Goal: Transaction & Acquisition: Book appointment/travel/reservation

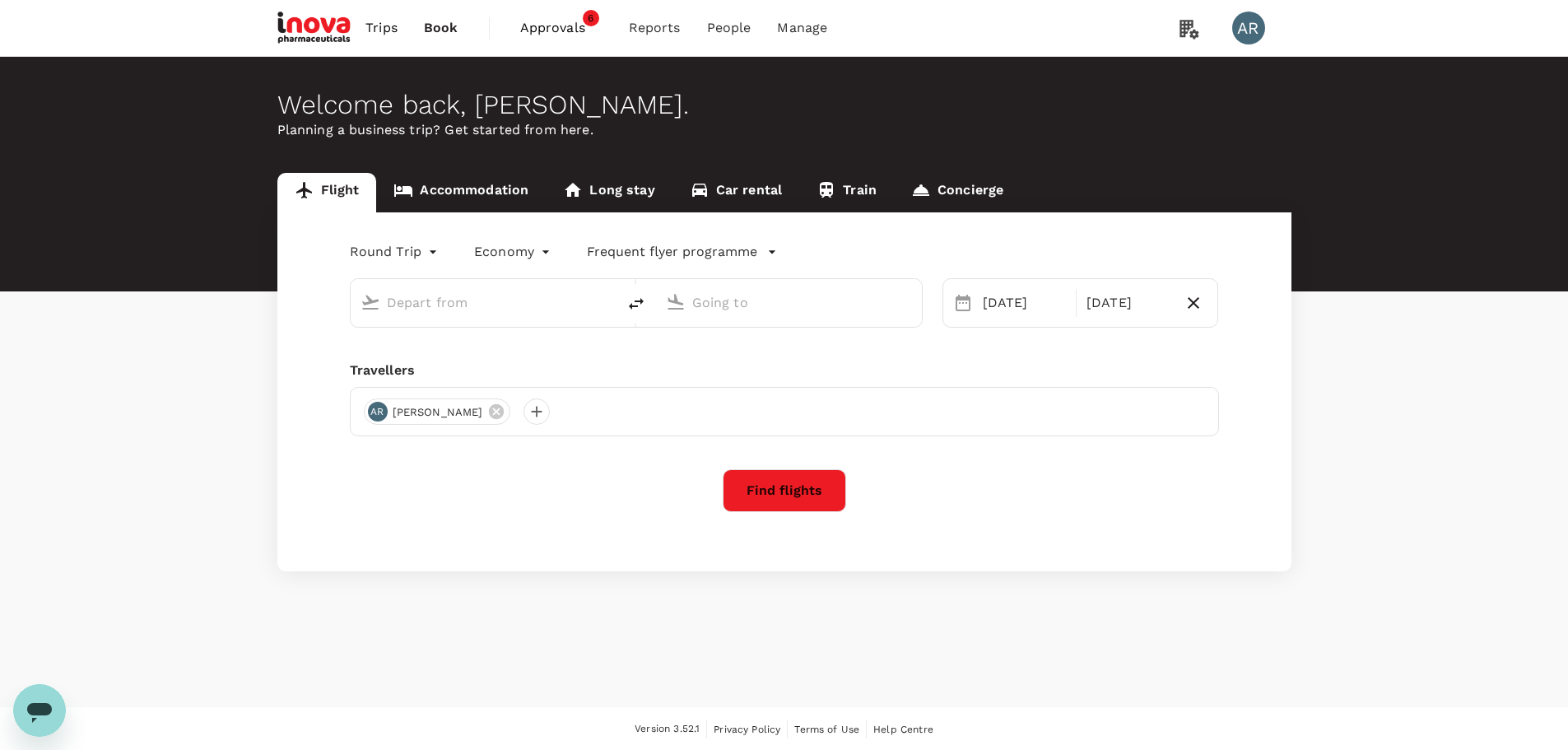
type input "Singapore Changi (SIN)"
type input "Shanghai Pudong Intl (PVG)"
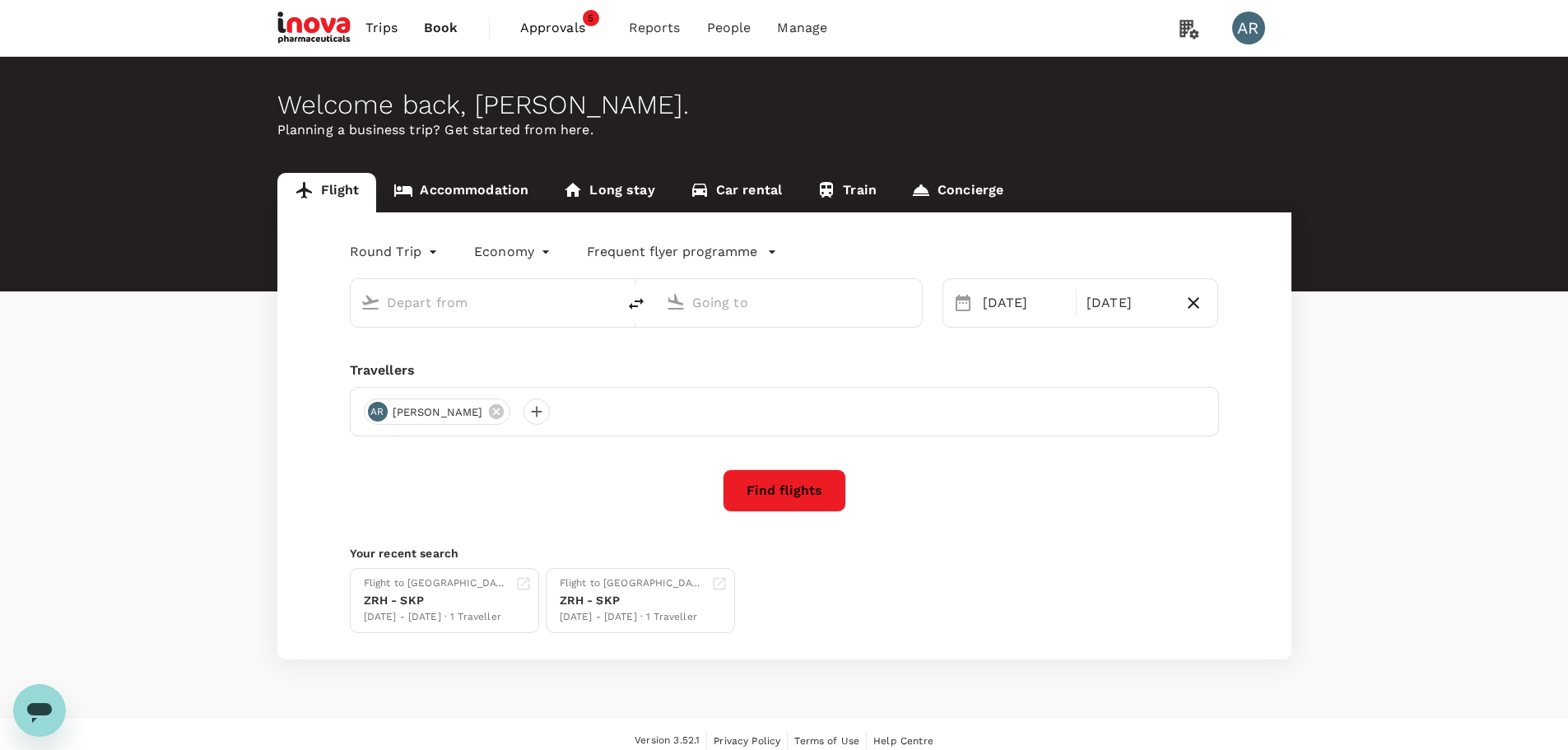
type input "Singapore Changi (SIN)"
type input "Shanghai Pudong Intl (PVG)"
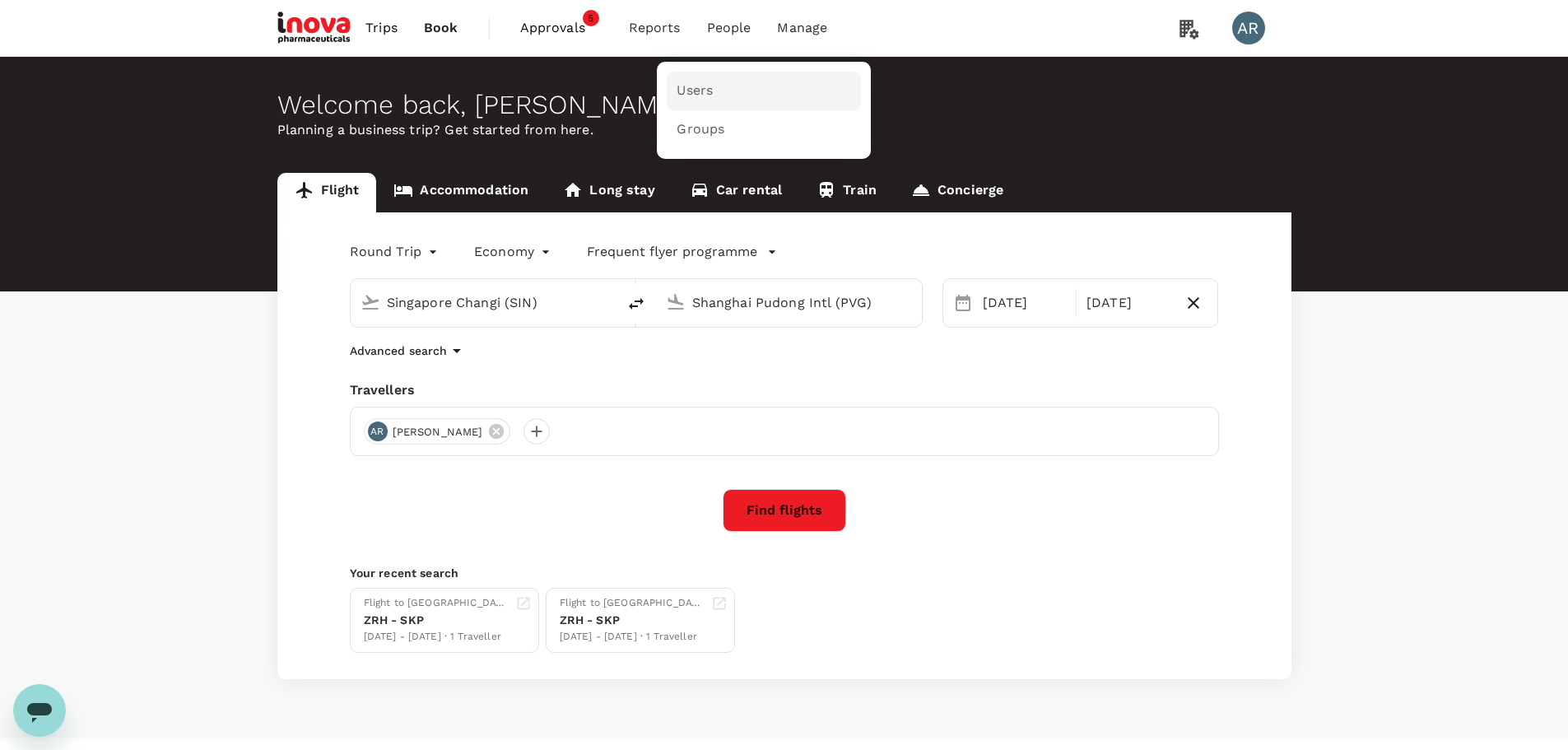
click at [769, 84] on link "Users" at bounding box center [763, 91] width 194 height 38
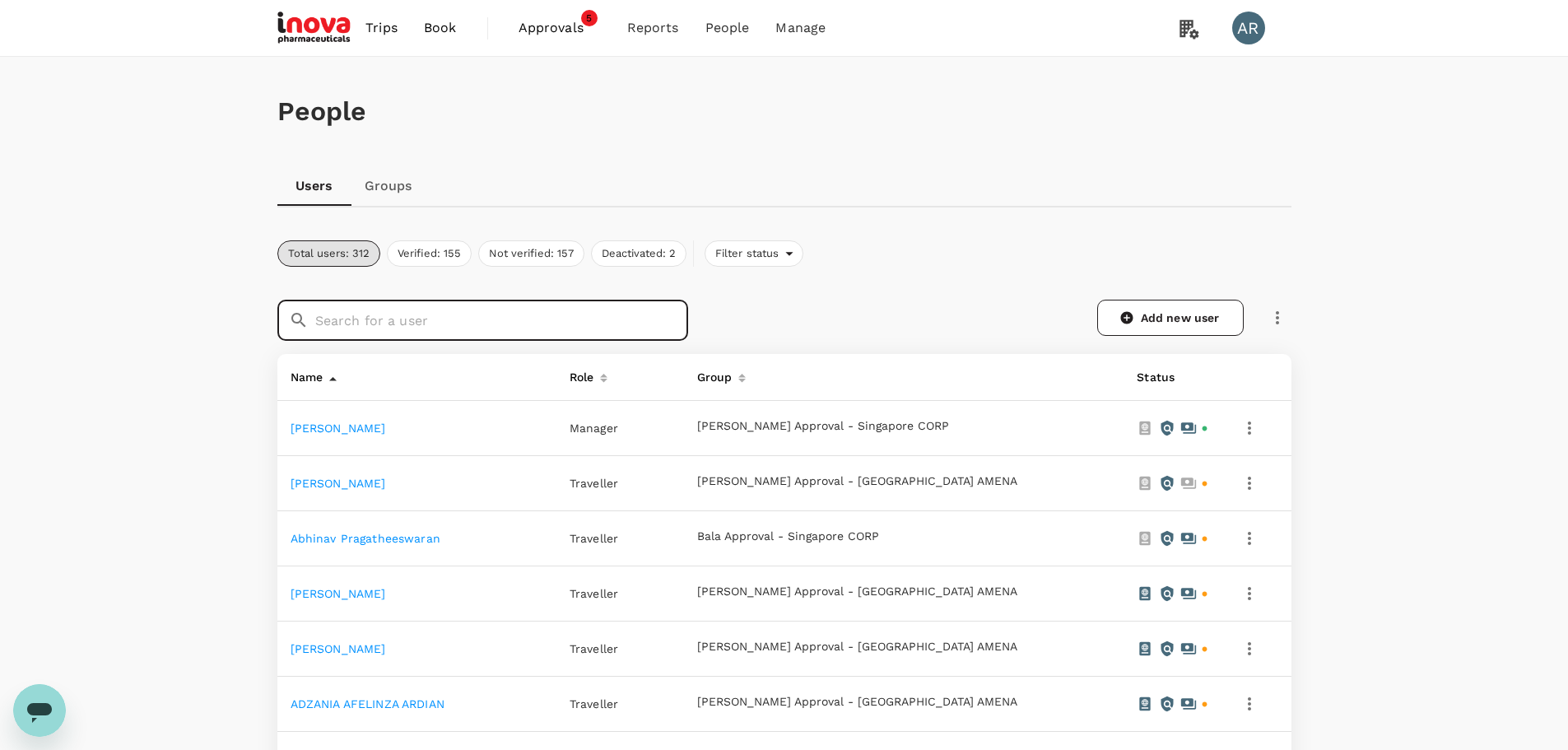
click at [637, 316] on input "text" at bounding box center [502, 320] width 373 height 41
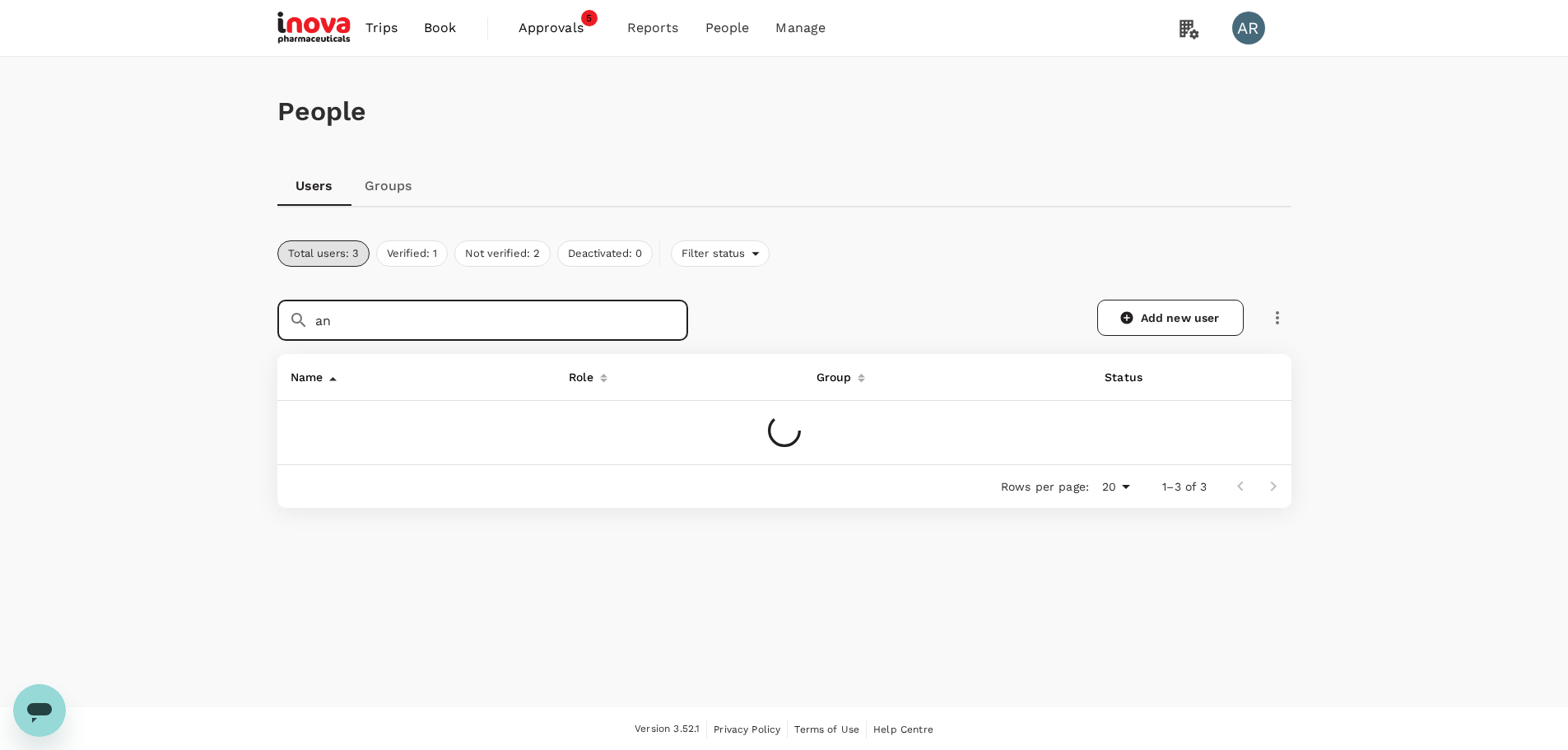
type input "a"
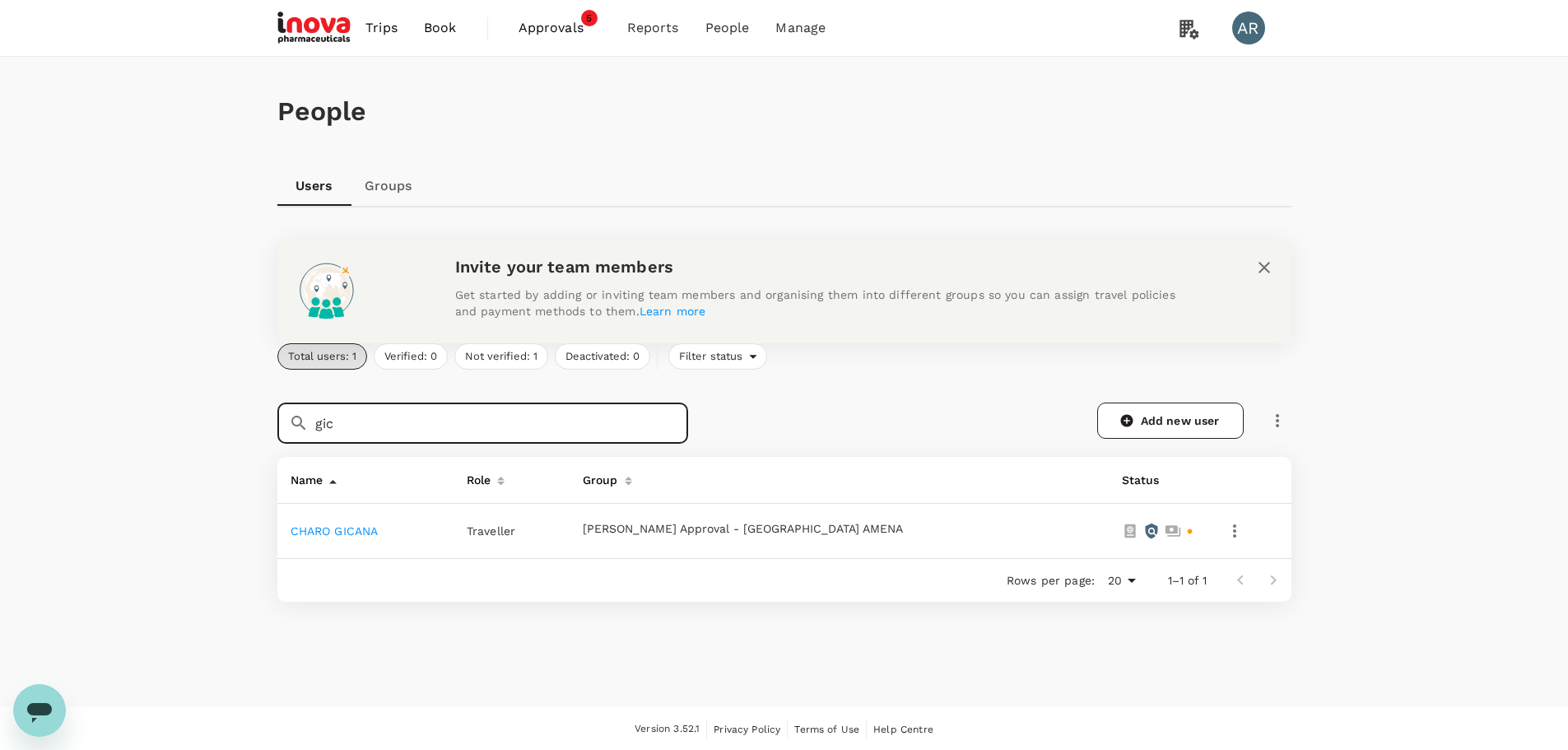
type input "gic"
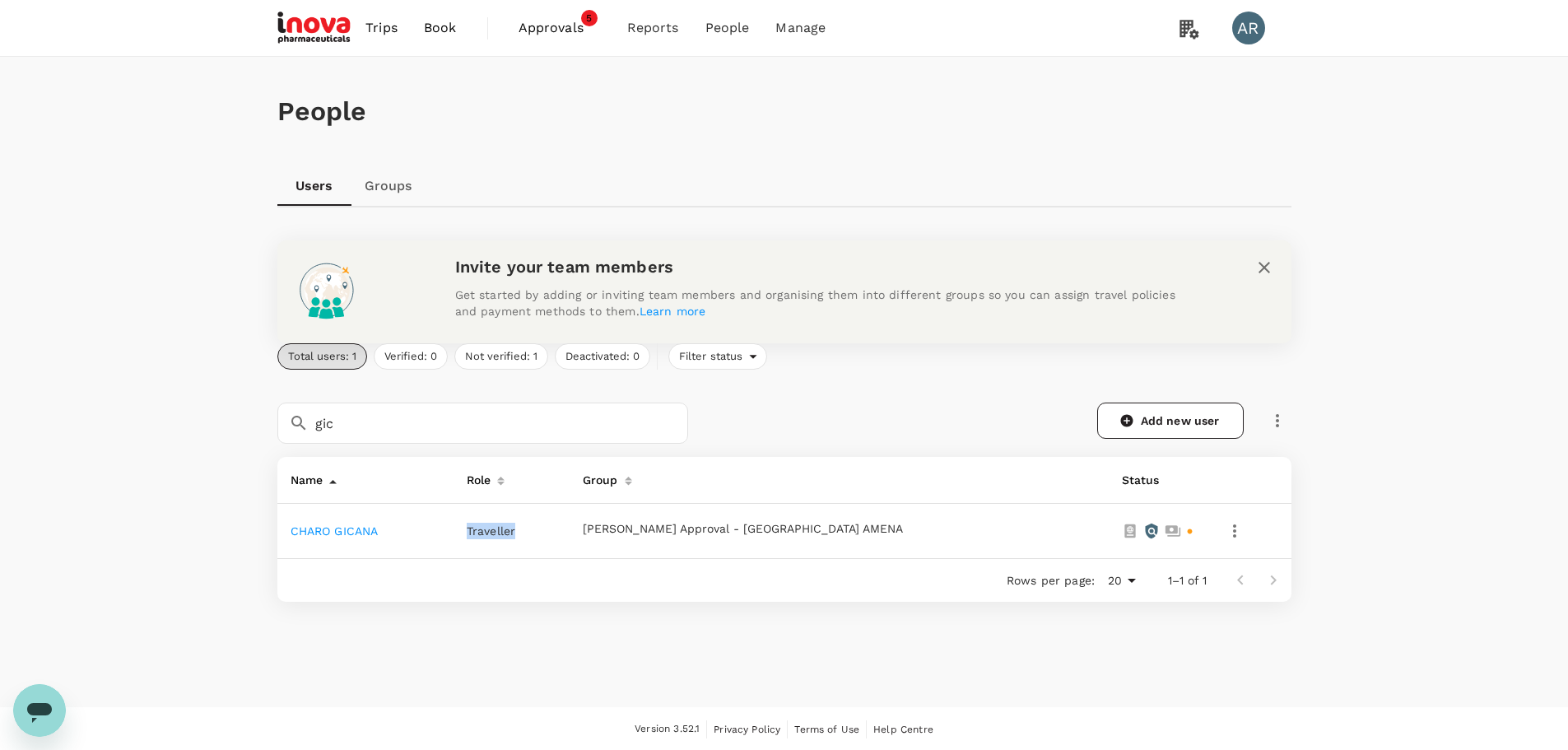
drag, startPoint x: 512, startPoint y: 531, endPoint x: 561, endPoint y: 531, distance: 49.0
click at [516, 531] on span "Traveller" at bounding box center [491, 531] width 48 height 13
click at [349, 534] on link "CHARO GICANA" at bounding box center [335, 531] width 88 height 13
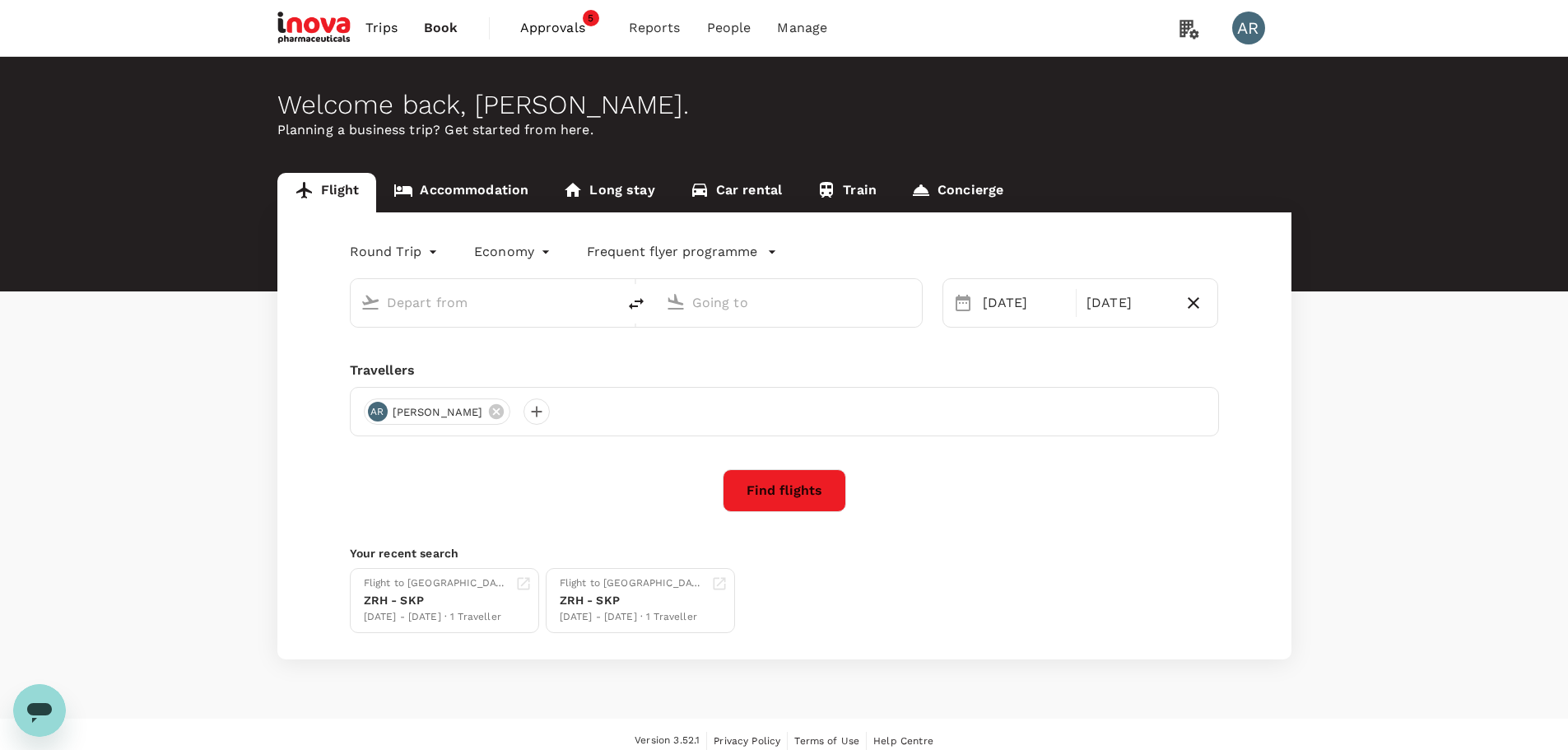
type input "Singapore Changi (SIN)"
type input "Shanghai Pudong Intl (PVG)"
type input "Singapore Changi (SIN)"
type input "Shanghai Pudong Intl (PVG)"
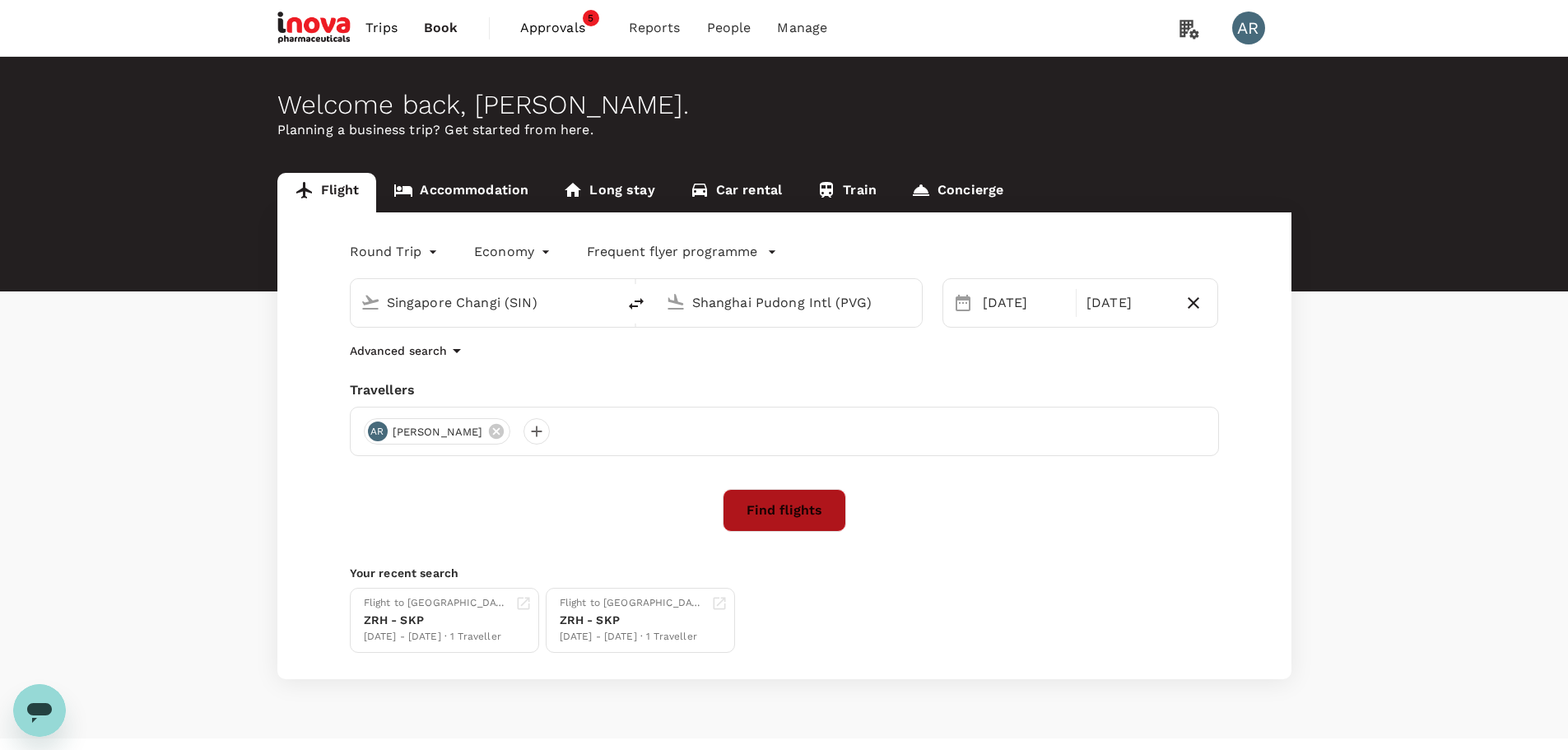
click at [821, 511] on button "Find flights" at bounding box center [785, 510] width 123 height 42
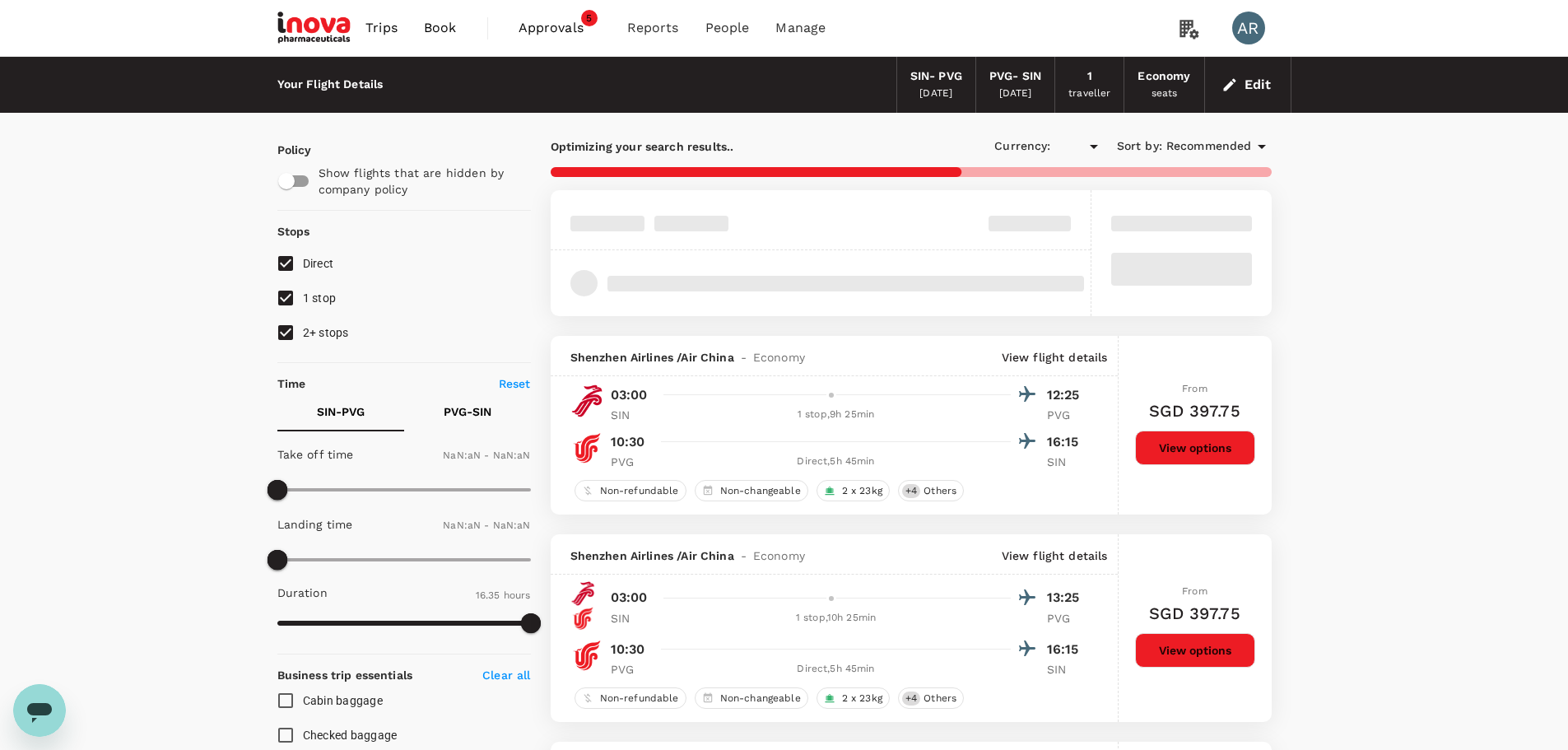
type input "SGD"
type input "1440"
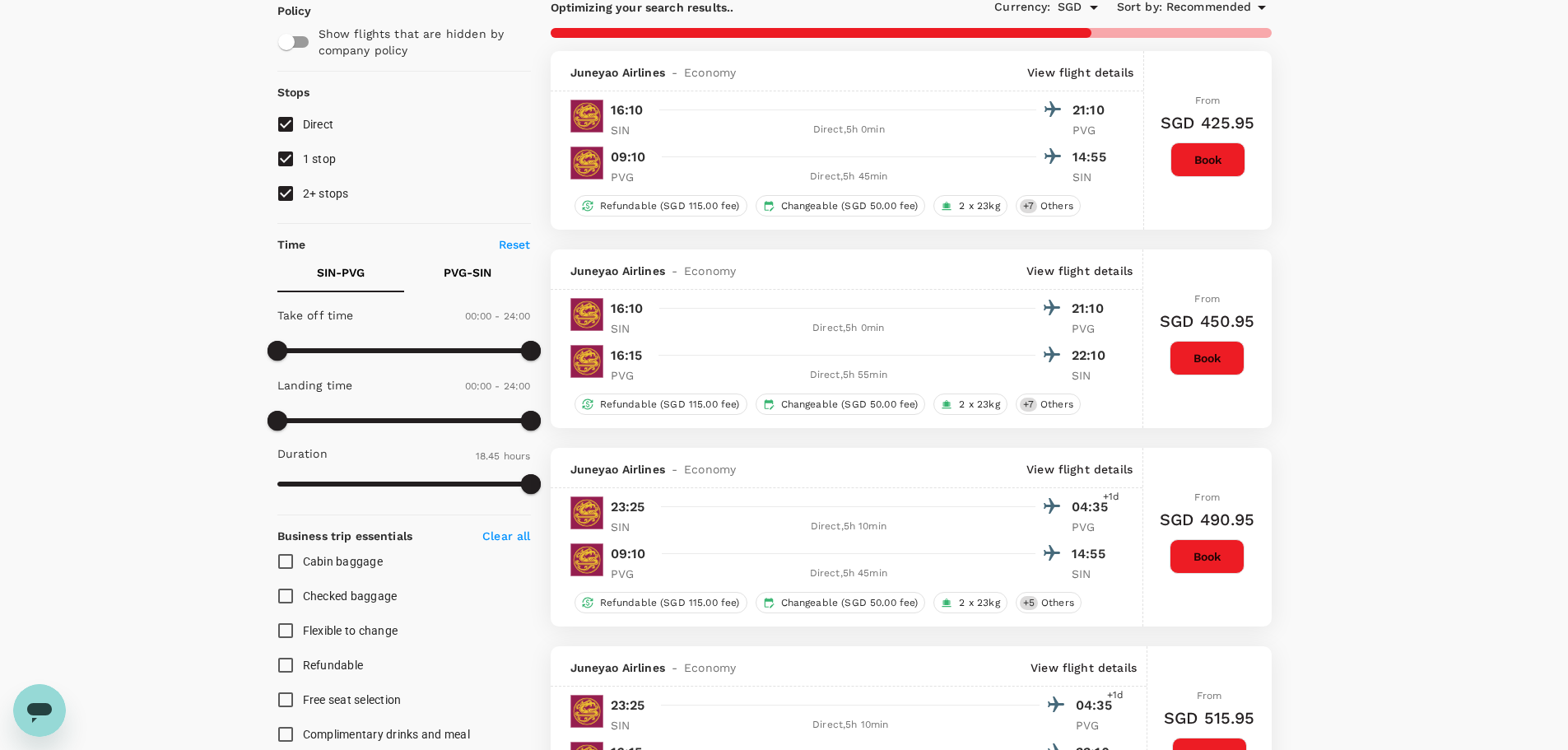
type input "1185"
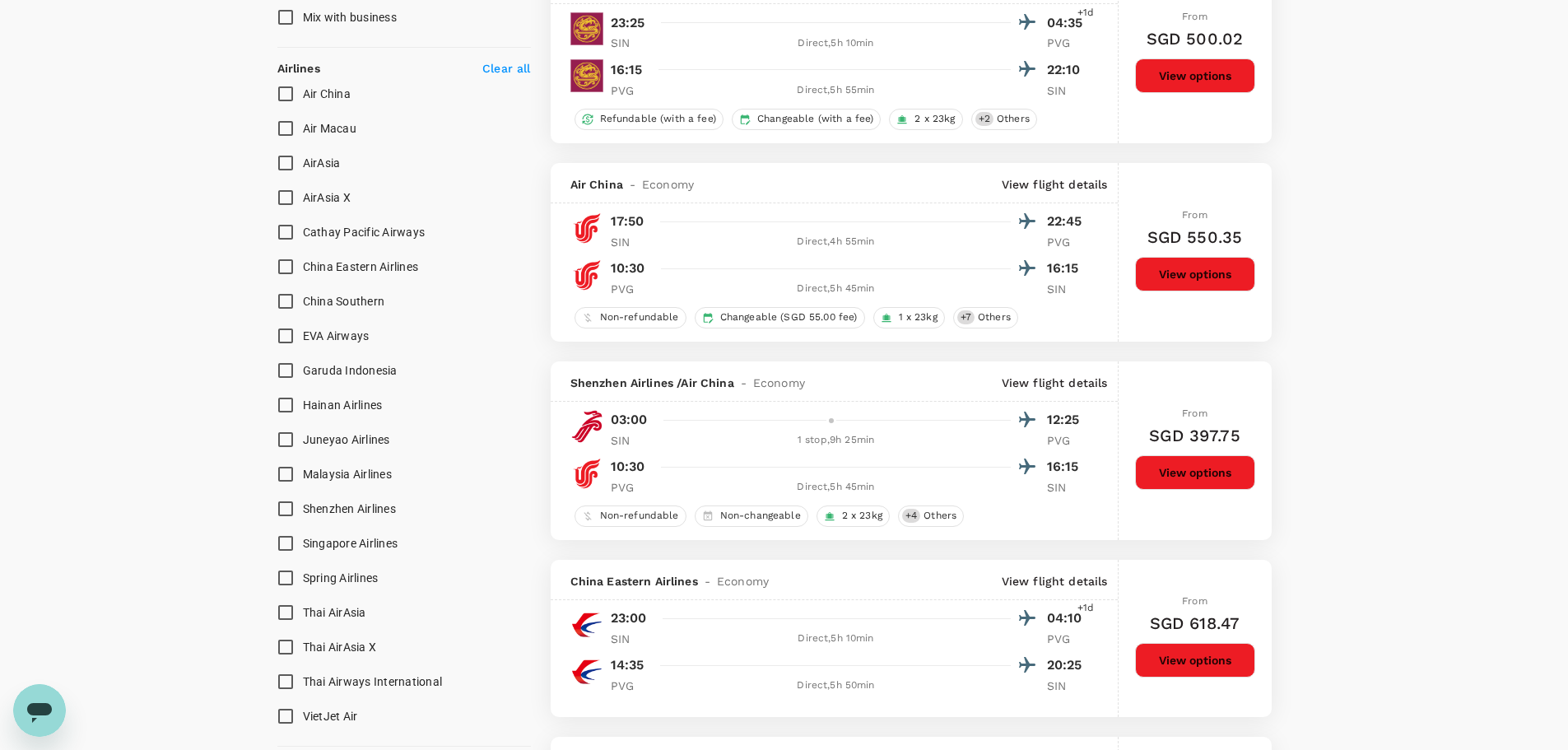
scroll to position [988, 0]
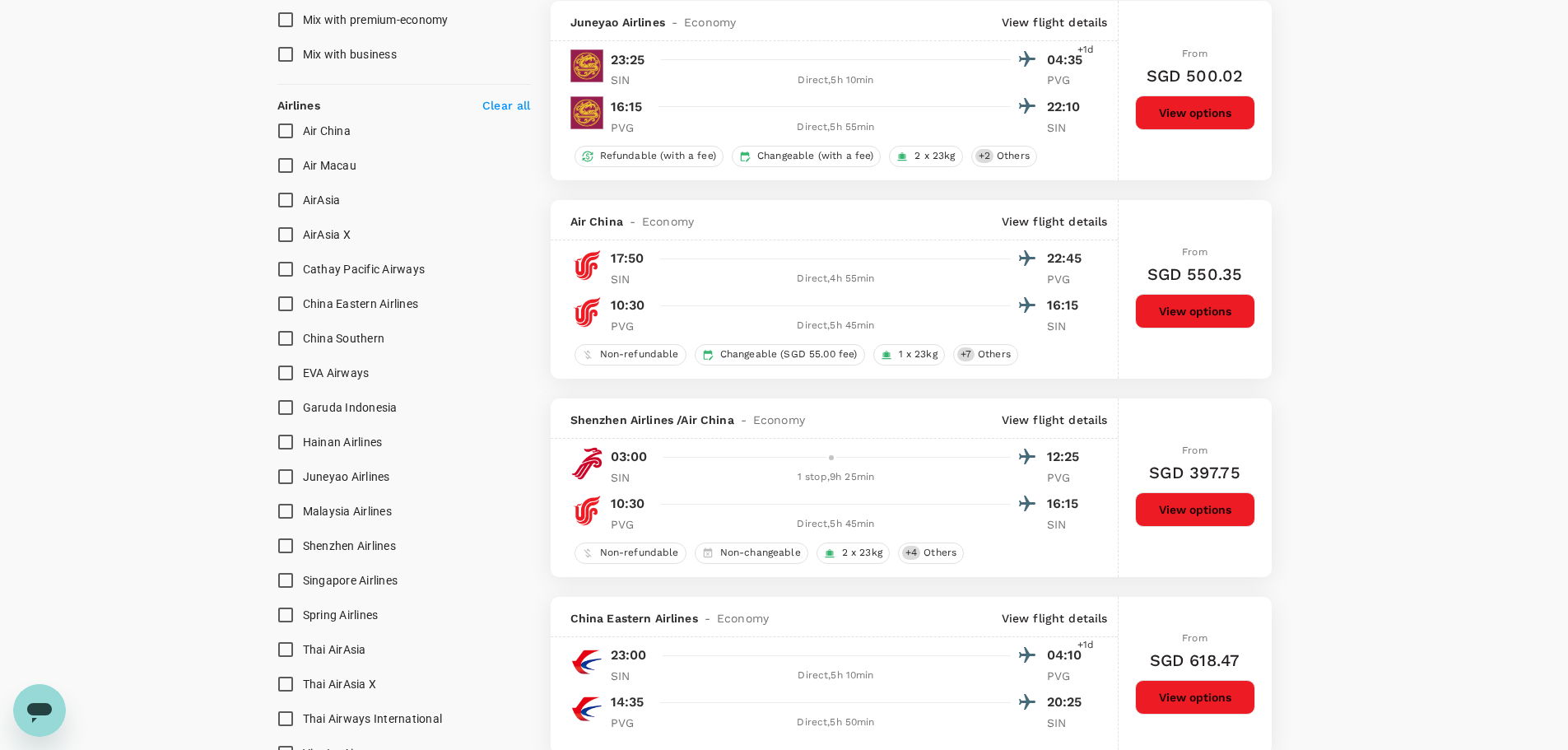
click at [1177, 308] on button "View options" at bounding box center [1196, 312] width 120 height 35
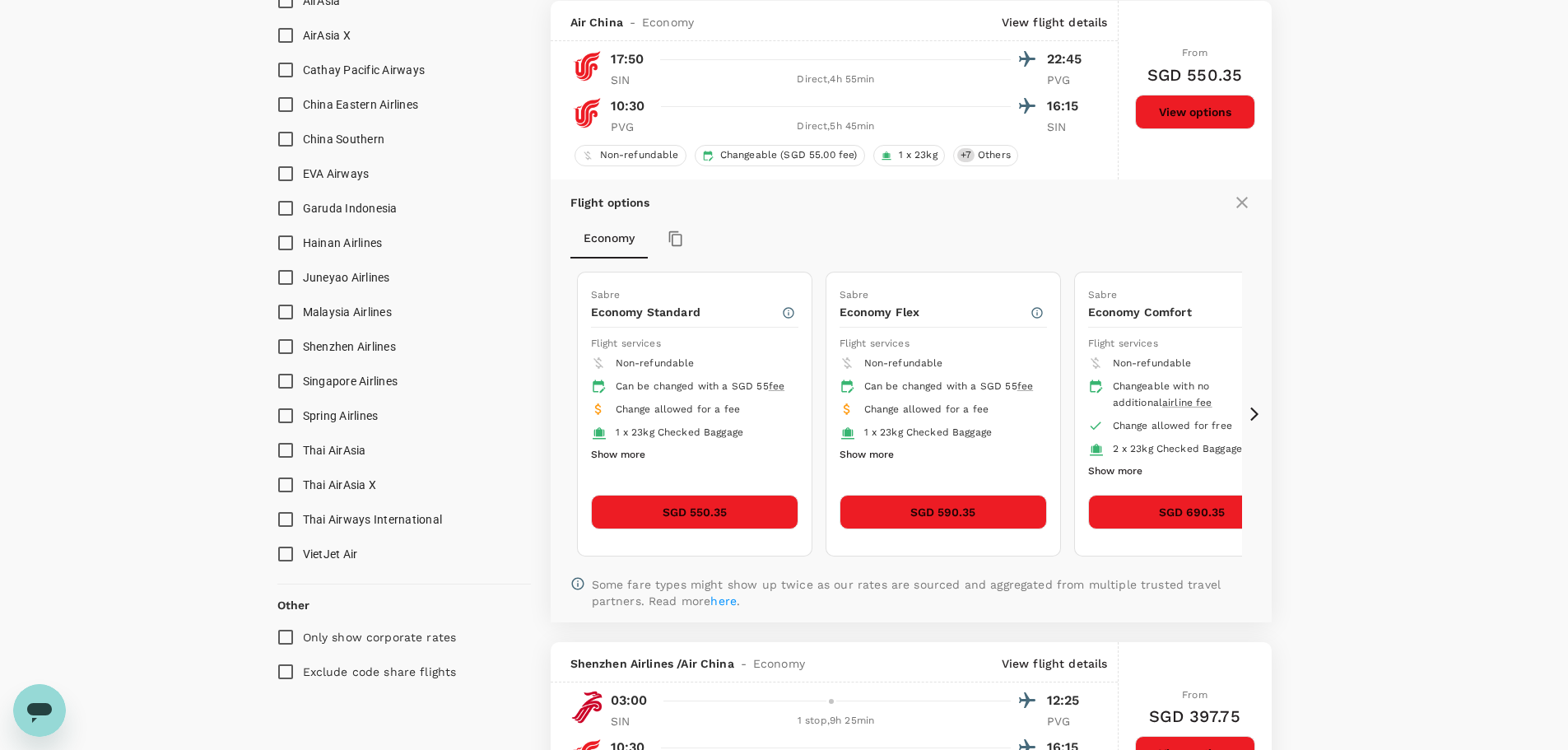
scroll to position [1188, 0]
click at [1252, 412] on icon at bounding box center [1255, 413] width 17 height 17
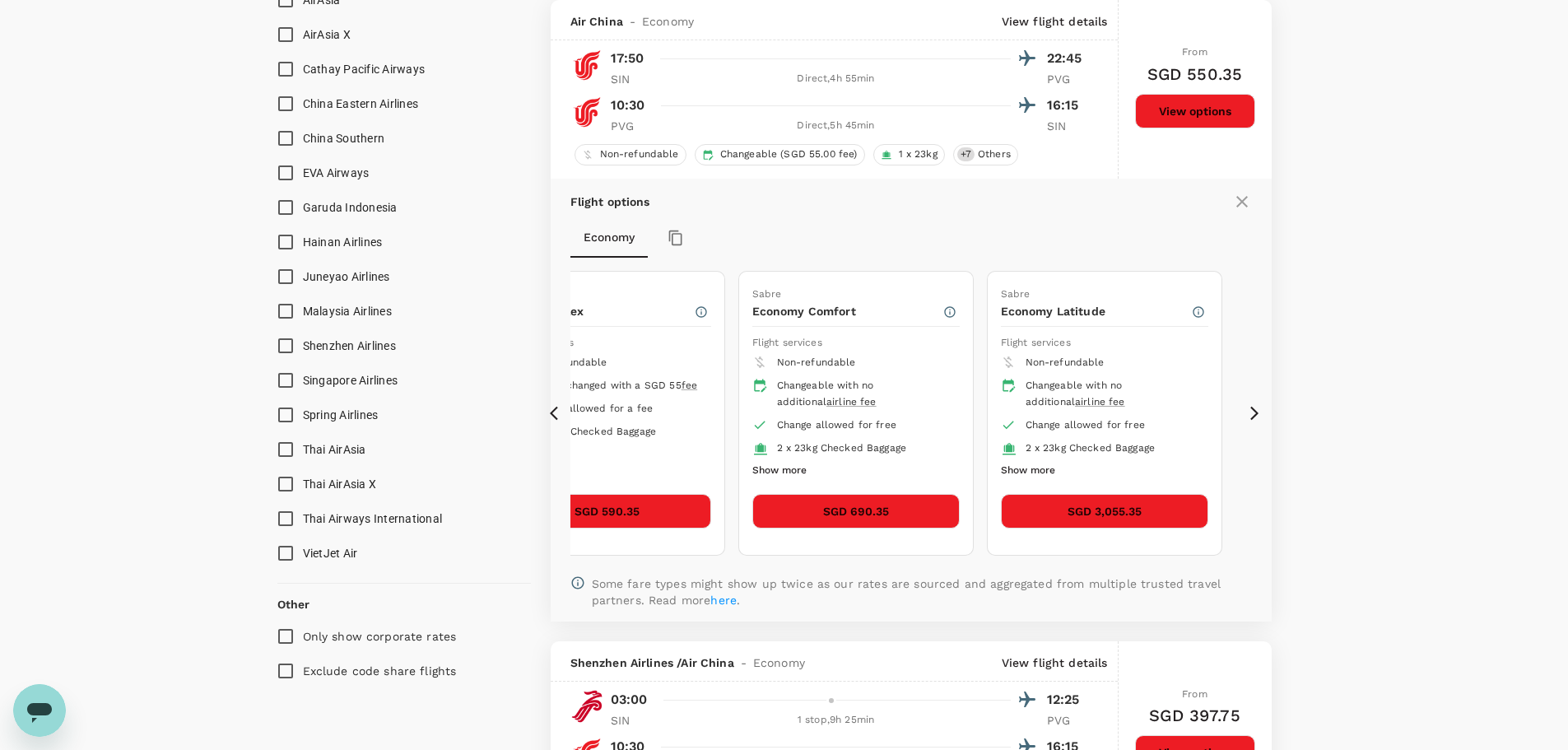
click at [1255, 409] on icon at bounding box center [1255, 413] width 17 height 17
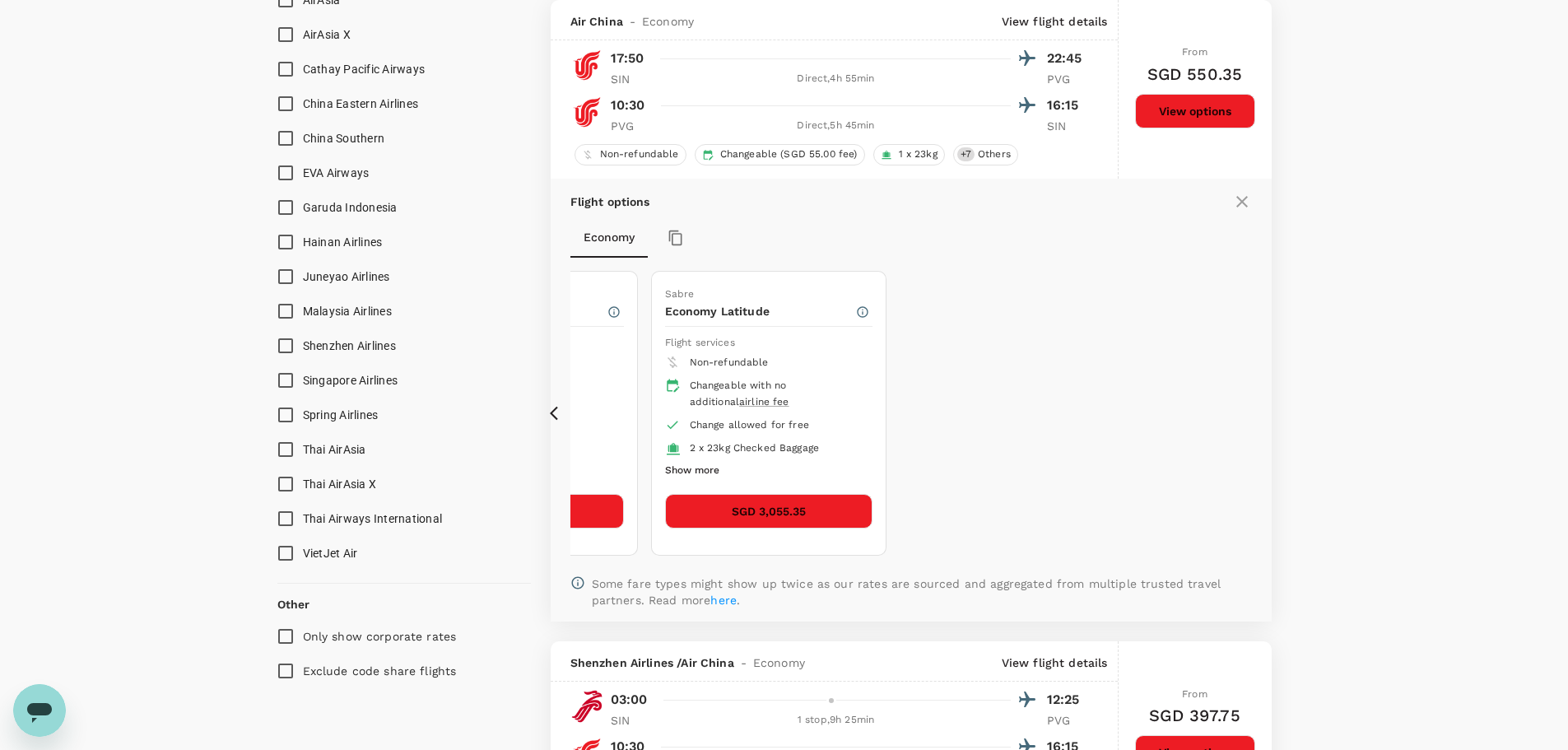
click at [557, 417] on icon at bounding box center [558, 413] width 17 height 17
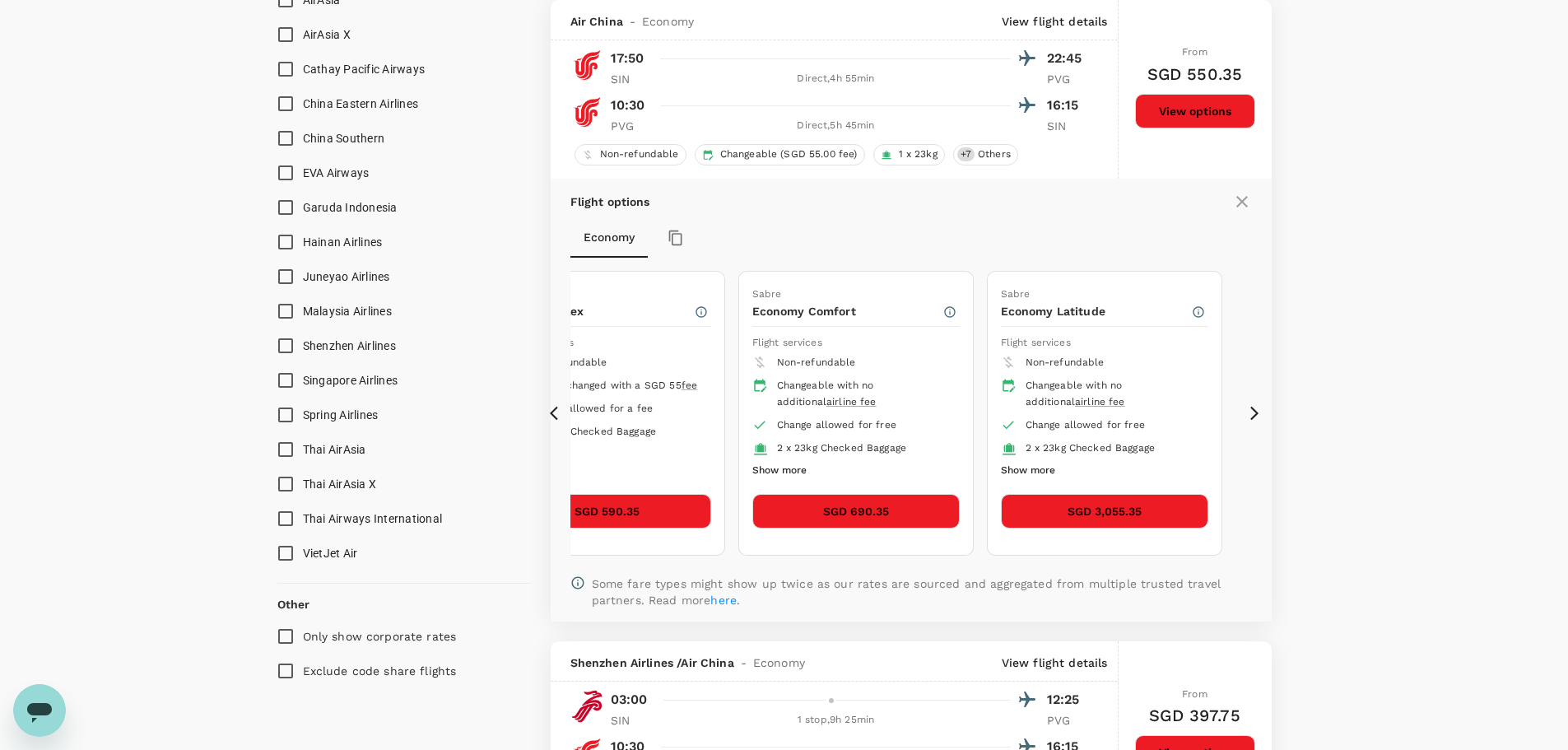
click at [557, 417] on icon at bounding box center [558, 413] width 17 height 17
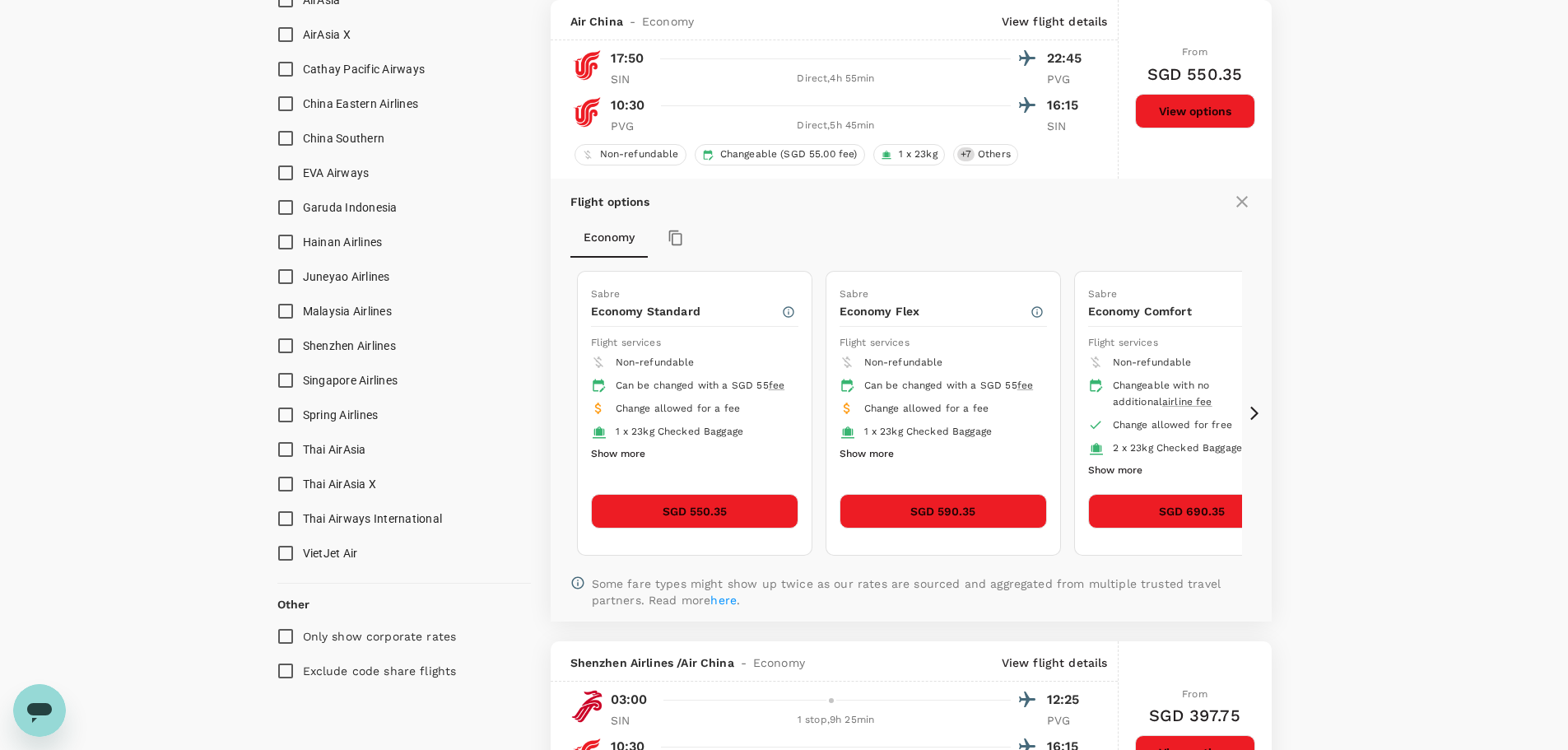
click at [1253, 418] on icon at bounding box center [1255, 412] width 8 height 14
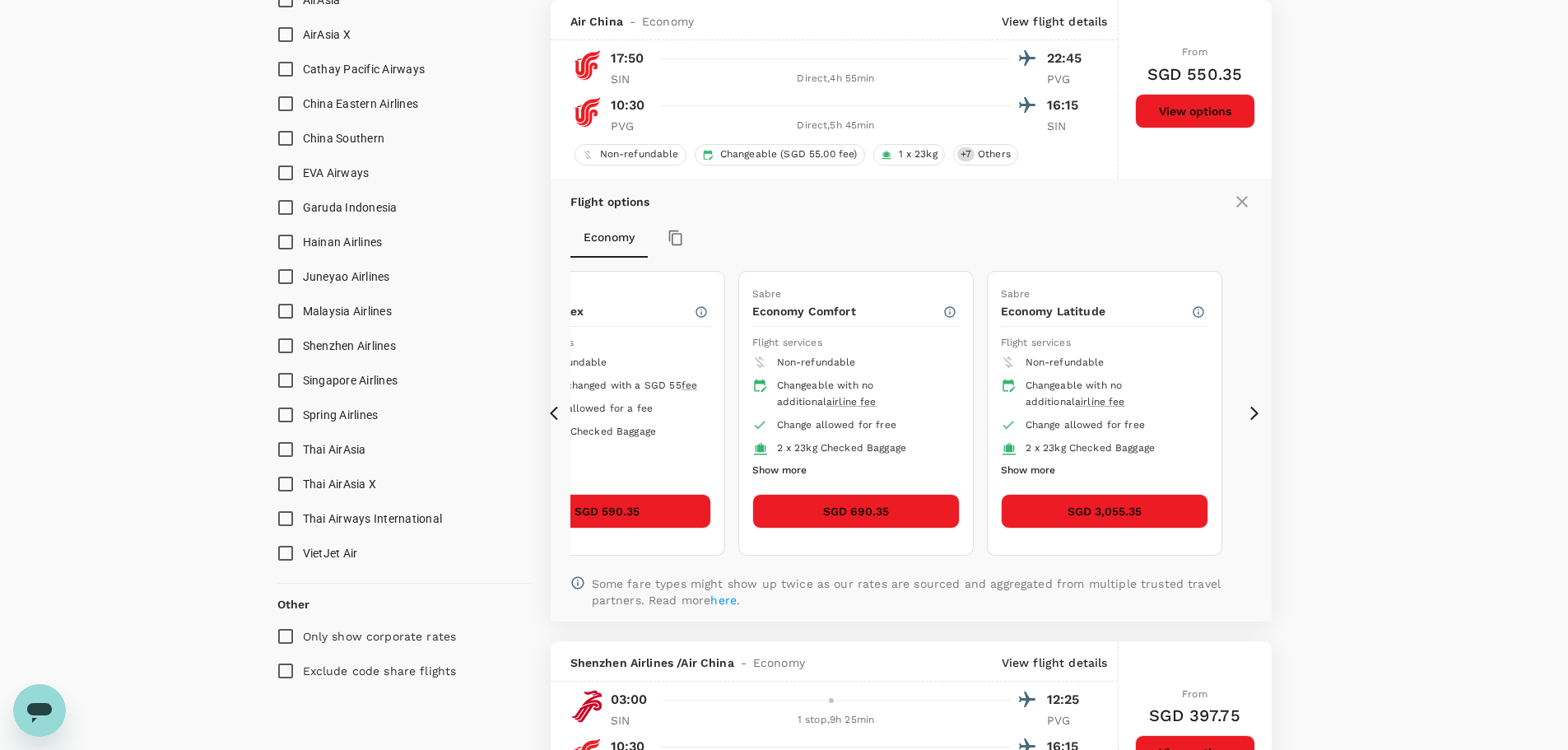
click at [1180, 500] on button "SGD 3,055.35" at bounding box center [1105, 512] width 207 height 35
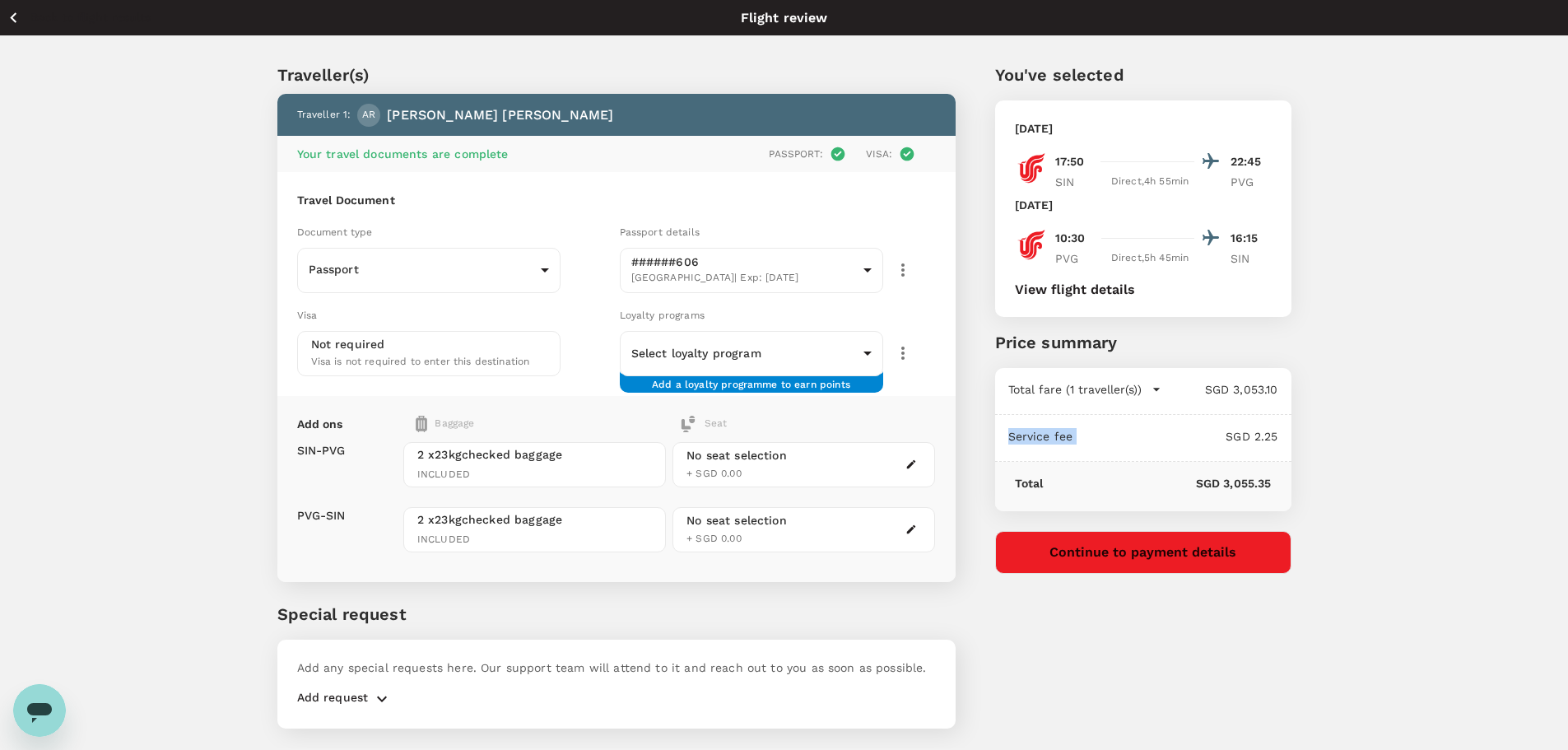
drag, startPoint x: 1010, startPoint y: 438, endPoint x: 1085, endPoint y: 434, distance: 75.1
click at [1085, 434] on div "Service fee SGD 2.25" at bounding box center [1144, 437] width 270 height 17
click at [1087, 440] on p "SGD 2.25" at bounding box center [1176, 437] width 205 height 17
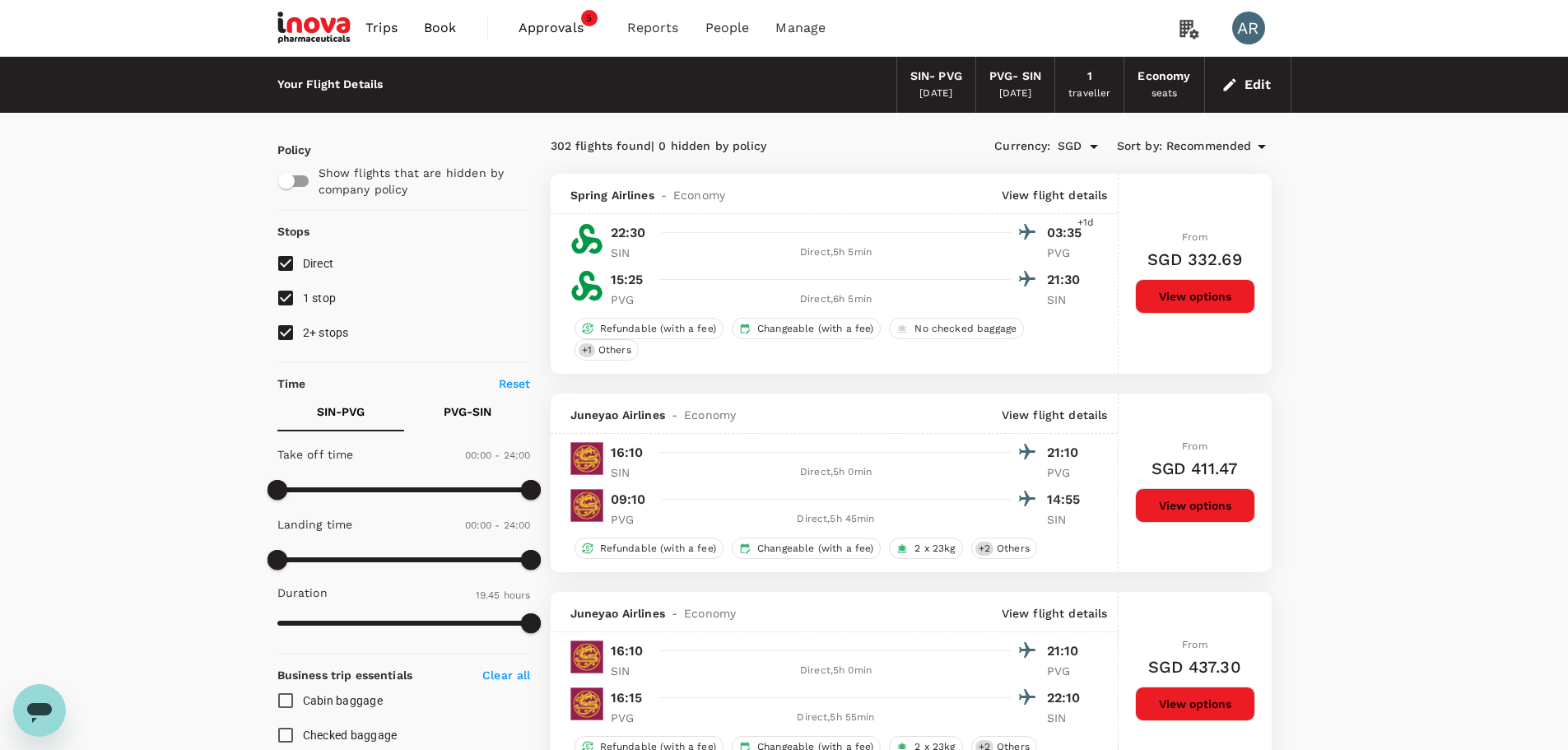
click at [1116, 302] on div "22:30 03:35 +1d SIN Direct , 5h 5min PVG 15:25 21:30 PVG Direct , 6h 5min SIN" at bounding box center [834, 264] width 567 height 88
